Goal: Transaction & Acquisition: Purchase product/service

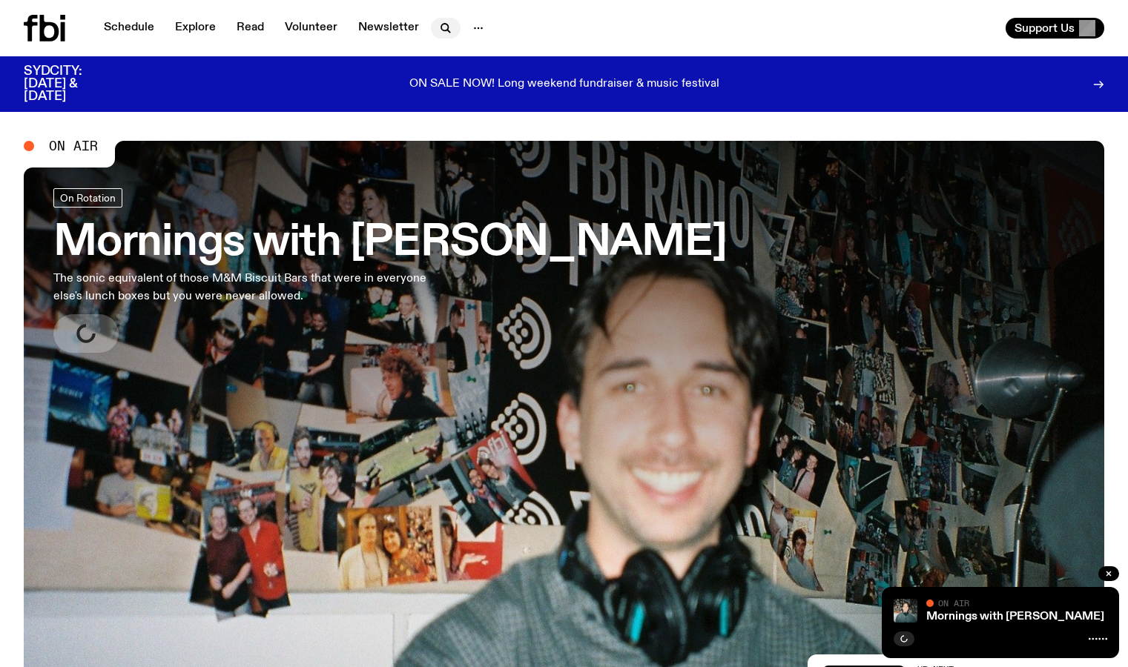
click at [444, 24] on icon "button" at bounding box center [446, 28] width 18 height 18
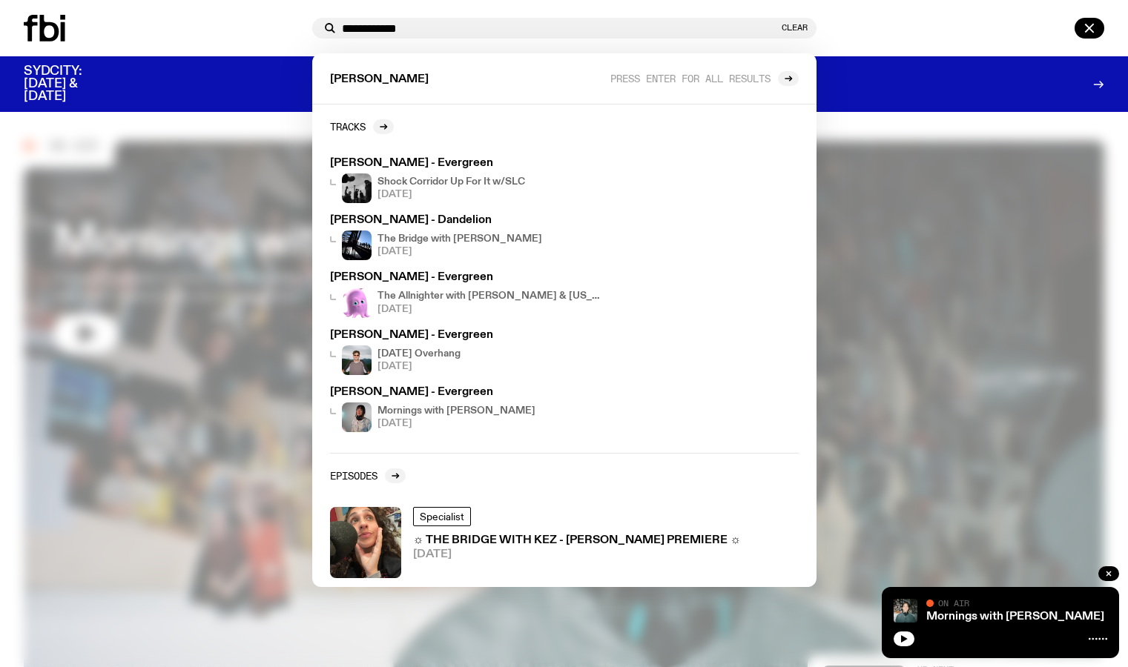
type input "**********"
click at [323, 106] on div "Tracks Sarah Levins - Evergreen Shock Corridor Up For It w/SLC 02.09.25 Sarah L…" at bounding box center [564, 346] width 504 height 483
click at [264, 125] on div at bounding box center [564, 333] width 1128 height 667
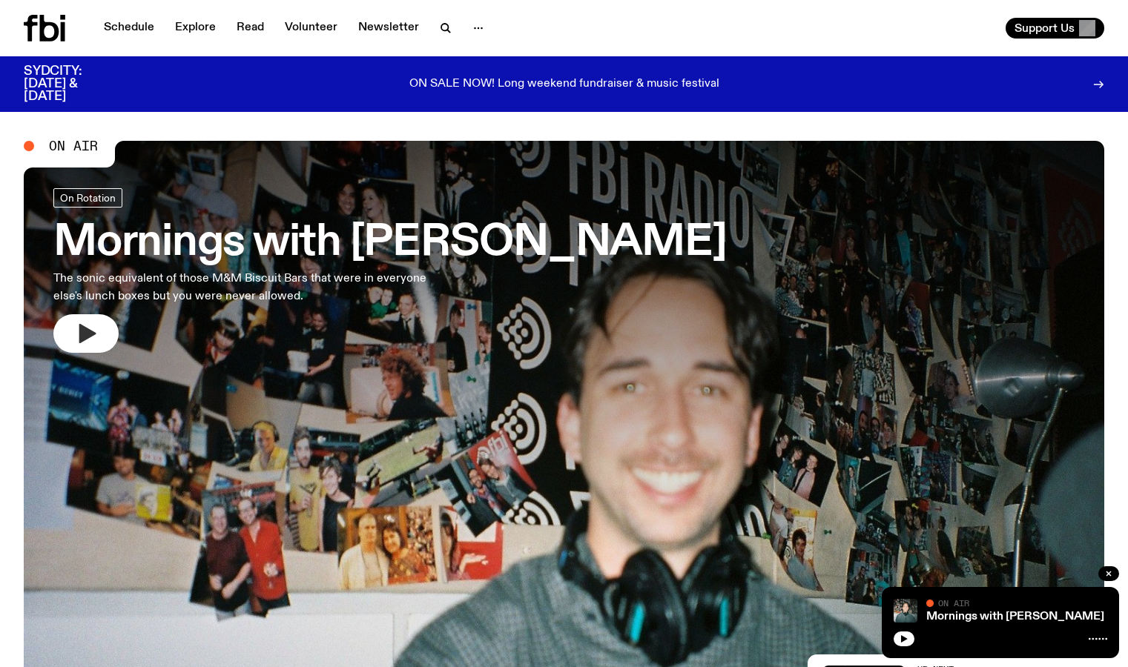
click at [86, 351] on button "button" at bounding box center [85, 333] width 65 height 39
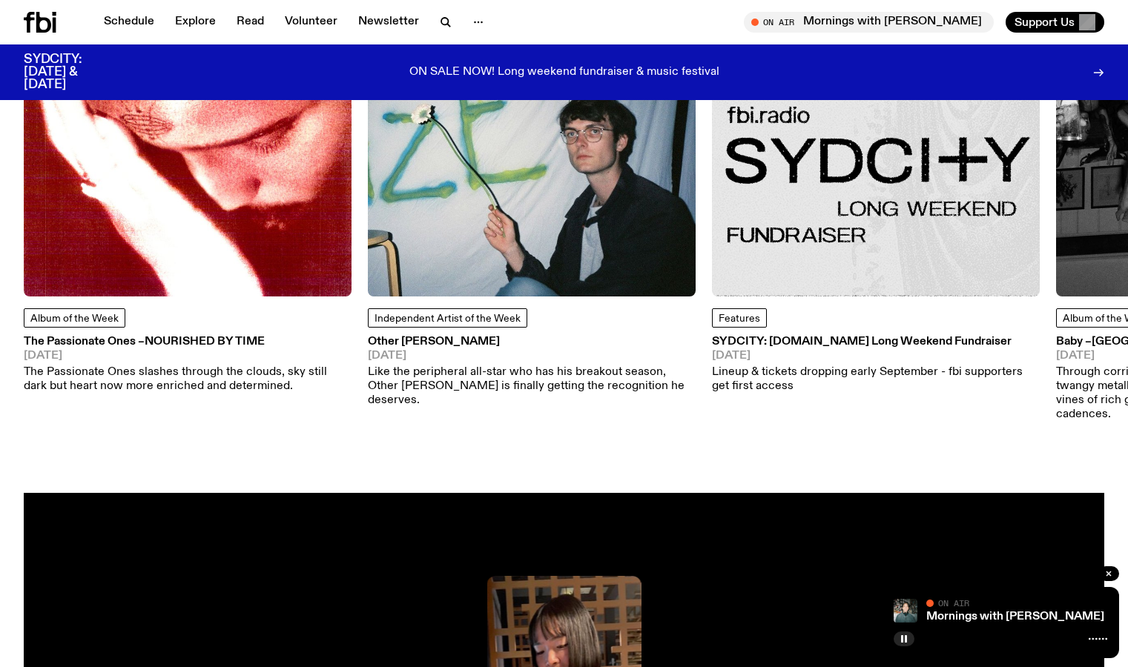
scroll to position [2150, 0]
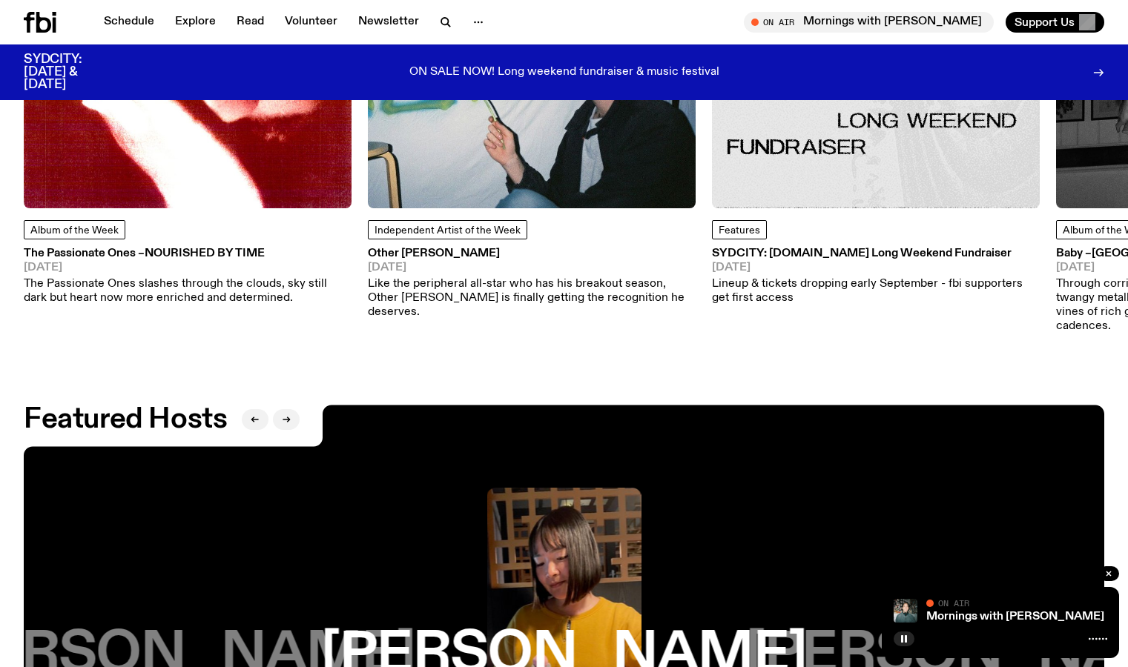
click at [796, 248] on h3 "SYDCITY: [DOMAIN_NAME] Long Weekend Fundraiser" at bounding box center [876, 253] width 328 height 11
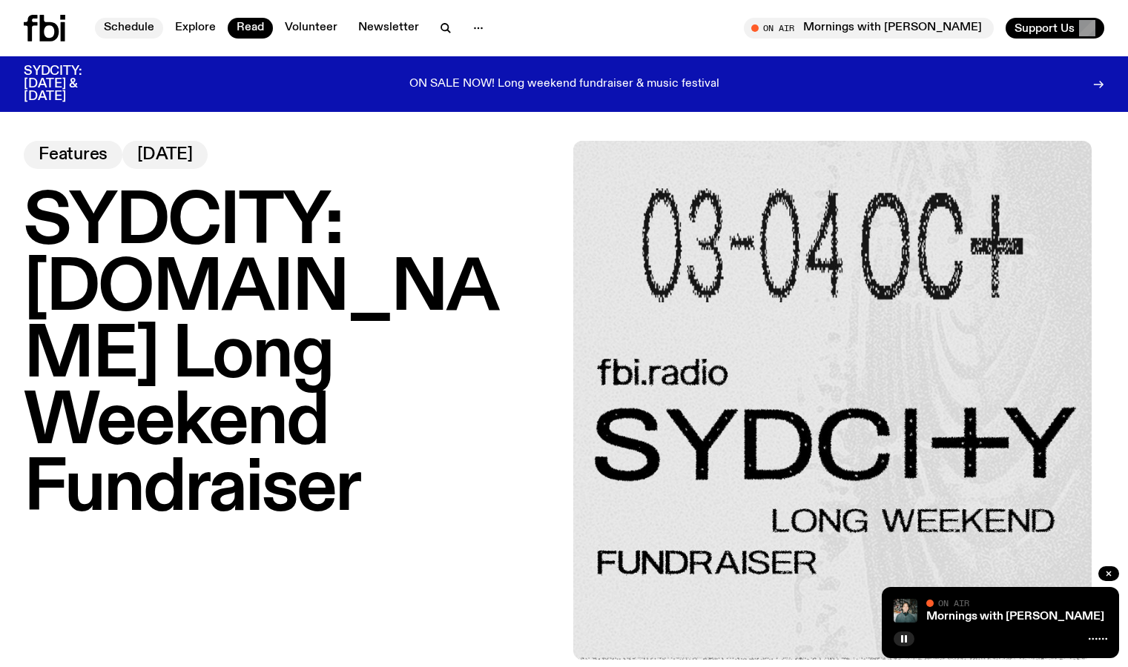
click at [137, 27] on link "Schedule" at bounding box center [129, 28] width 68 height 21
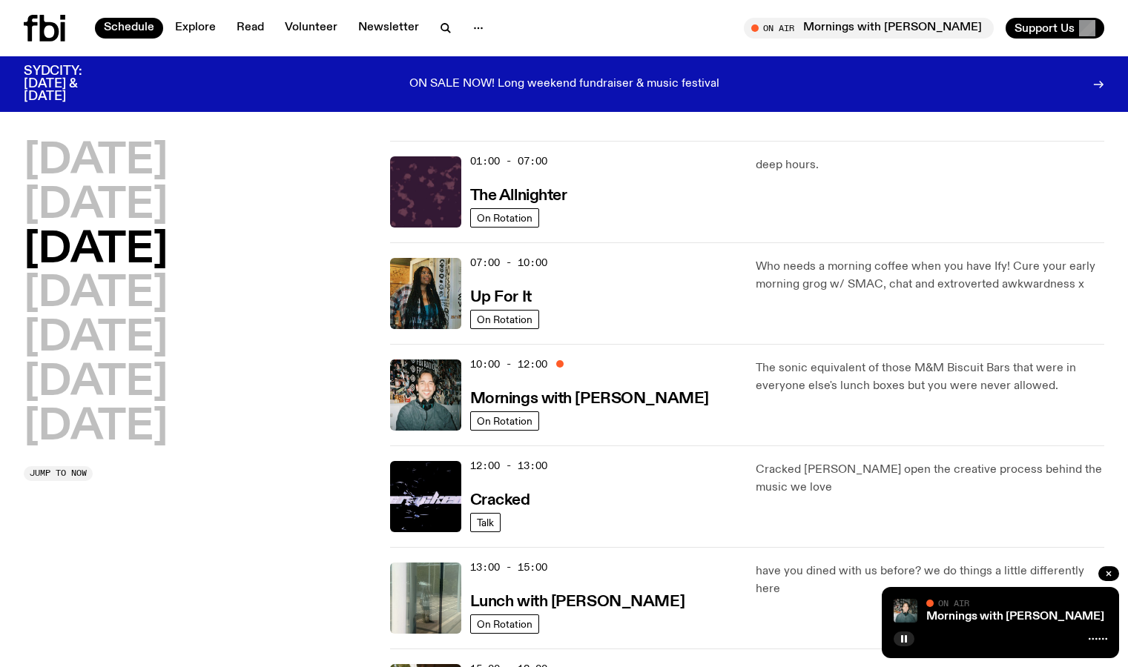
click at [438, 78] on p "ON SALE NOW! Long weekend fundraiser & music festival" at bounding box center [564, 84] width 310 height 13
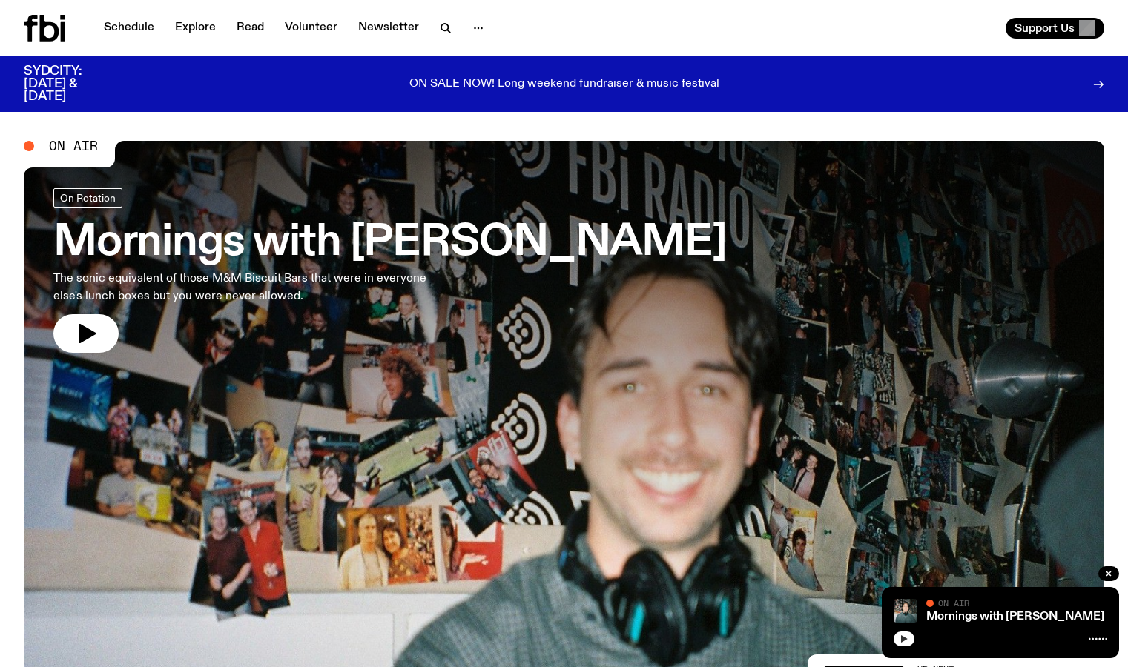
click at [899, 643] on button "button" at bounding box center [904, 639] width 21 height 15
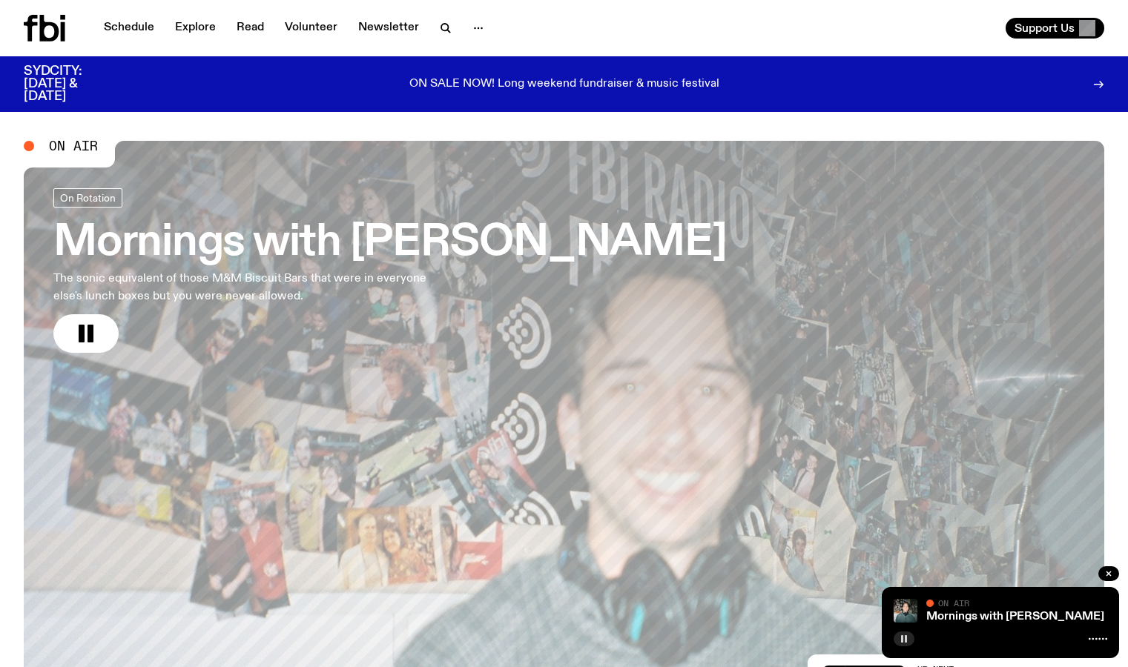
click at [899, 639] on button "button" at bounding box center [904, 639] width 21 height 15
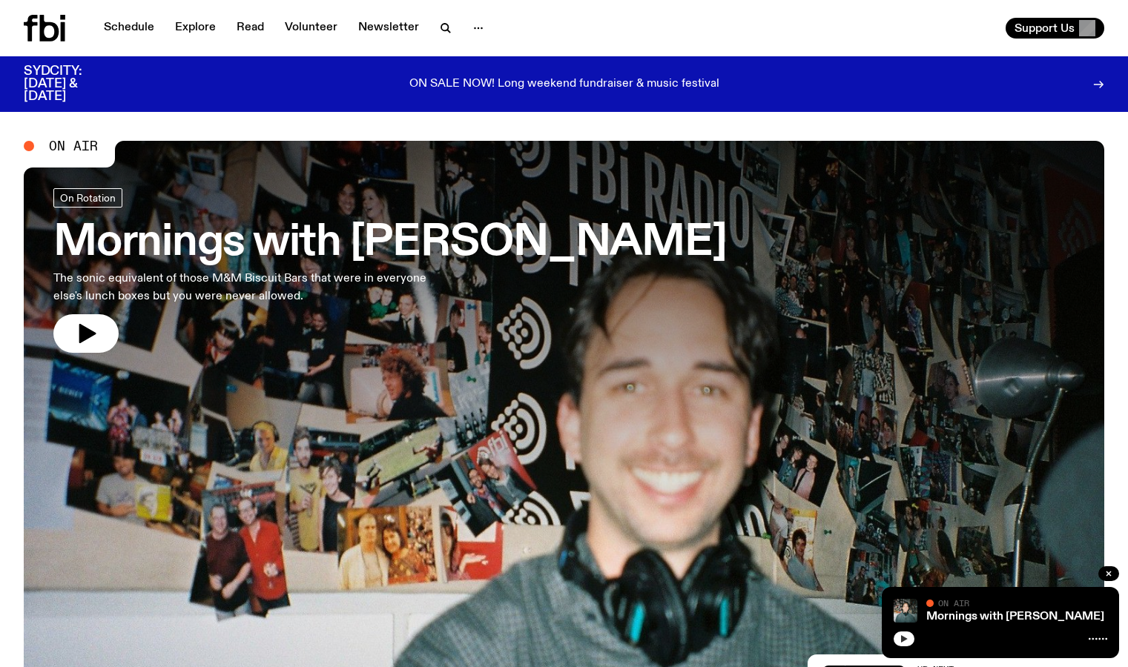
click at [899, 637] on button "button" at bounding box center [904, 639] width 21 height 15
click at [911, 636] on button "button" at bounding box center [904, 639] width 21 height 15
click at [914, 636] on div at bounding box center [1001, 638] width 214 height 18
click at [905, 637] on icon "button" at bounding box center [903, 639] width 9 height 9
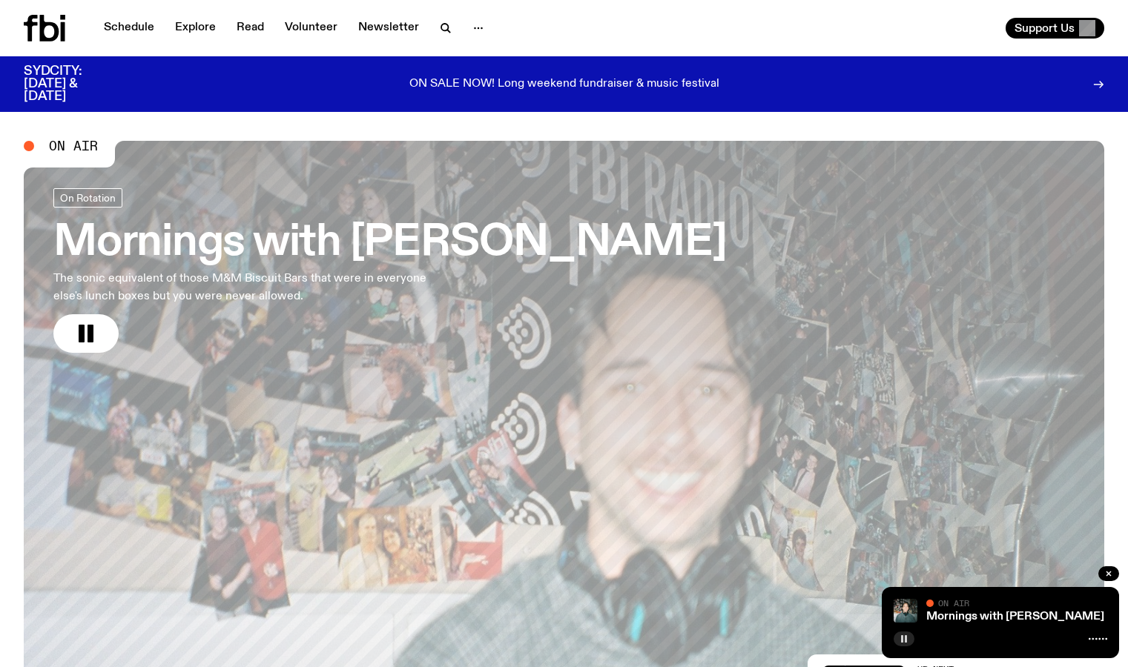
click at [903, 644] on button "button" at bounding box center [904, 639] width 21 height 15
